Goal: Task Accomplishment & Management: Use online tool/utility

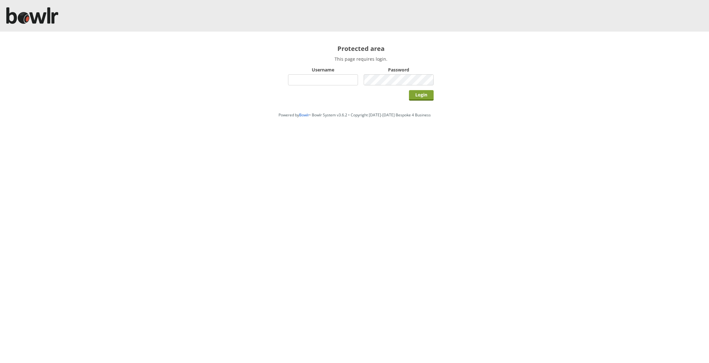
type input "chelmsford"
click at [420, 100] on input "Login" at bounding box center [421, 95] width 25 height 10
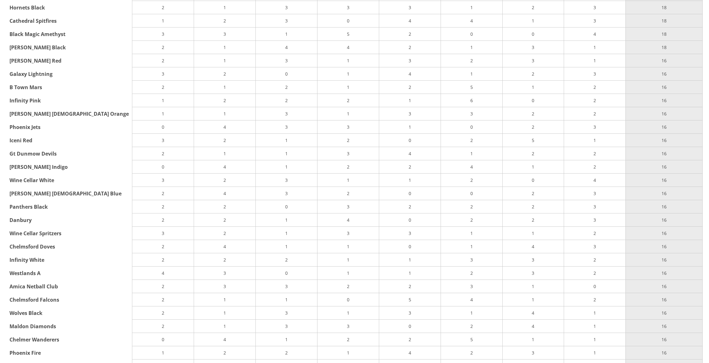
scroll to position [11396, 0]
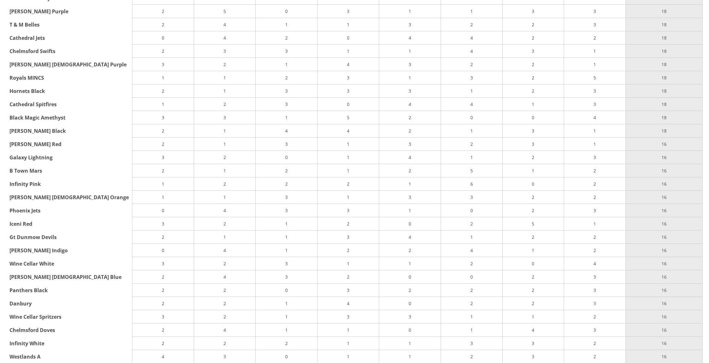
scroll to position [11396, 0]
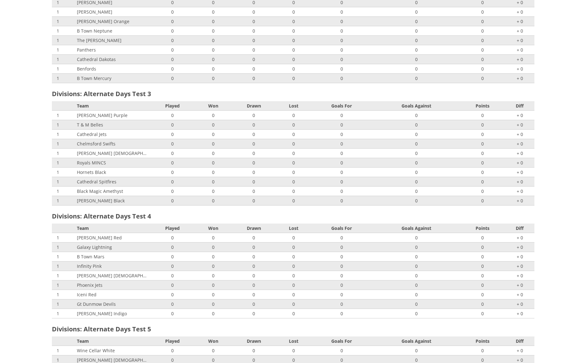
scroll to position [0, 0]
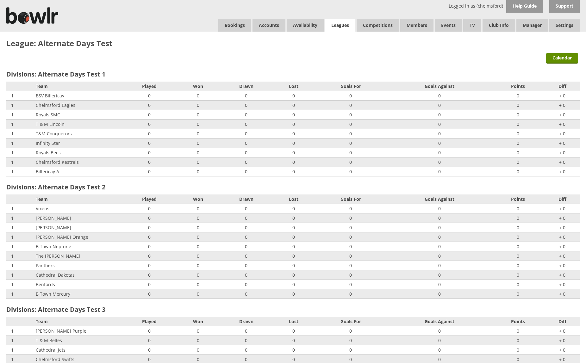
click at [339, 28] on link "Leagues" at bounding box center [340, 25] width 30 height 13
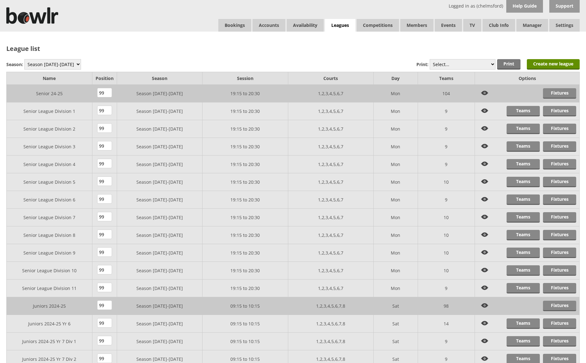
click at [58, 65] on select "Season 2025-2026 Season 2024-2025 Season 2023-2024 Season 2022-2023 Summer 2022…" at bounding box center [52, 64] width 57 height 10
select select "8"
click at [24, 59] on select "Season 2025-2026 Season 2024-2025 Season 2023-2024 Season 2022-2023 Summer 2022…" at bounding box center [52, 64] width 57 height 10
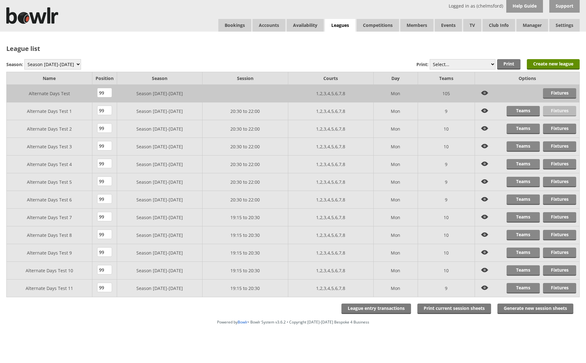
click at [567, 113] on link "Fixtures" at bounding box center [559, 111] width 33 height 10
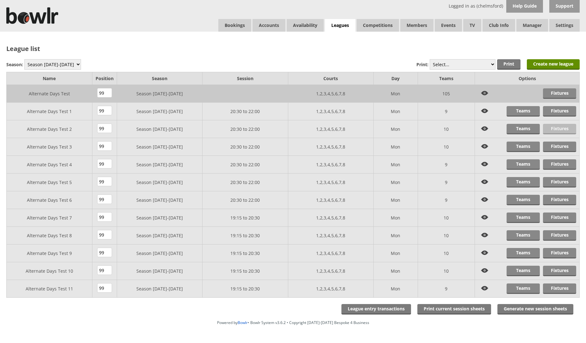
click at [560, 129] on link "Fixtures" at bounding box center [559, 129] width 33 height 10
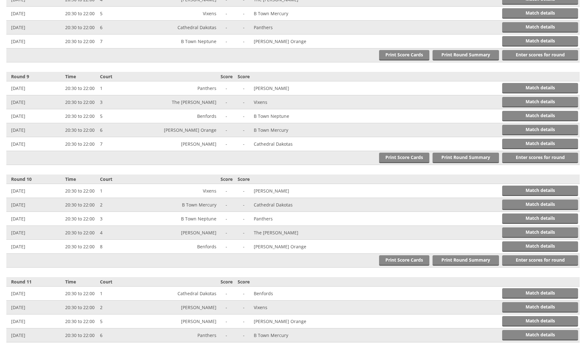
scroll to position [970, 0]
